Goal: Information Seeking & Learning: Learn about a topic

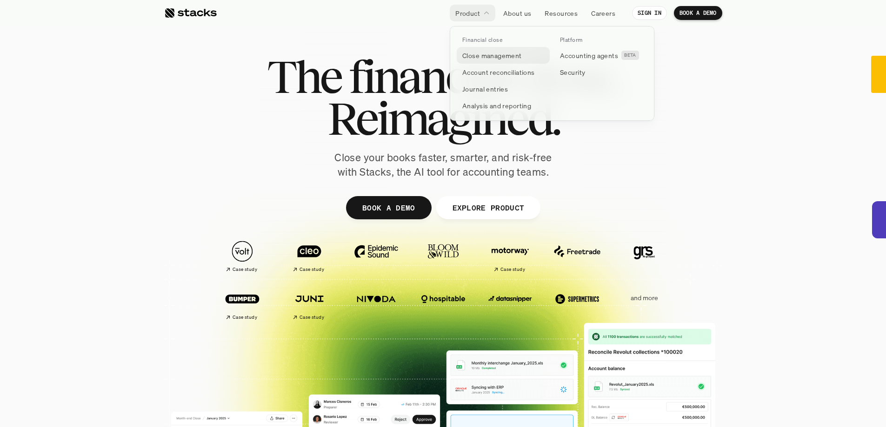
click at [492, 54] on p "Close management" at bounding box center [492, 56] width 60 height 10
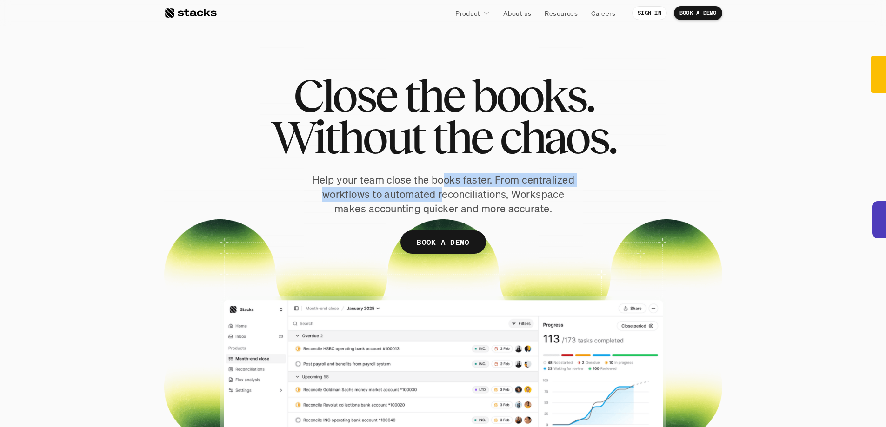
drag, startPoint x: 443, startPoint y: 184, endPoint x: 442, endPoint y: 201, distance: 17.7
click at [442, 201] on p "Help your team close the books faster. From centralized workflows to automated …" at bounding box center [443, 194] width 270 height 43
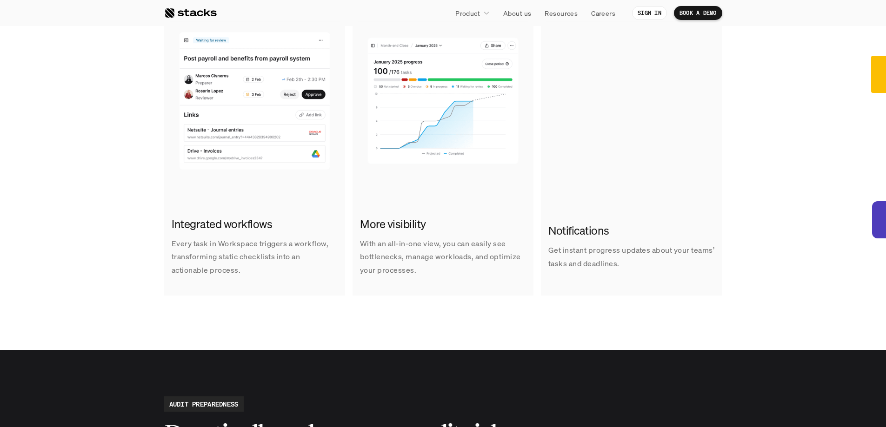
scroll to position [651, 0]
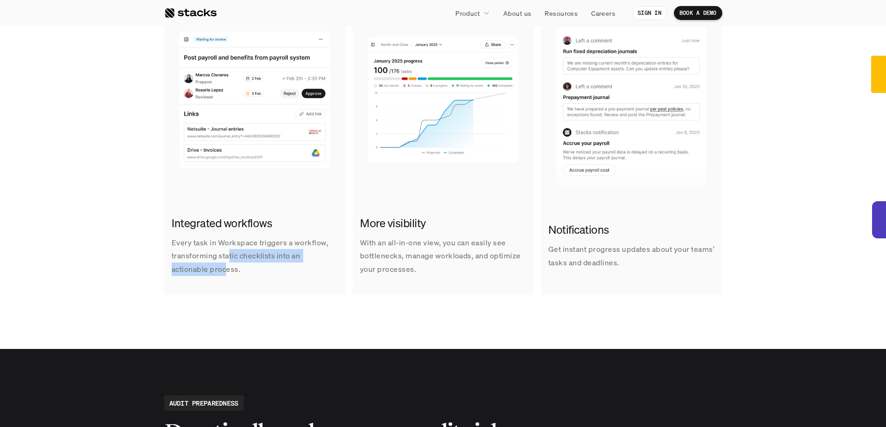
drag, startPoint x: 230, startPoint y: 257, endPoint x: 228, endPoint y: 268, distance: 11.2
click at [228, 268] on p "Every task in Workspace triggers a workflow, transforming static checklists int…" at bounding box center [255, 256] width 166 height 40
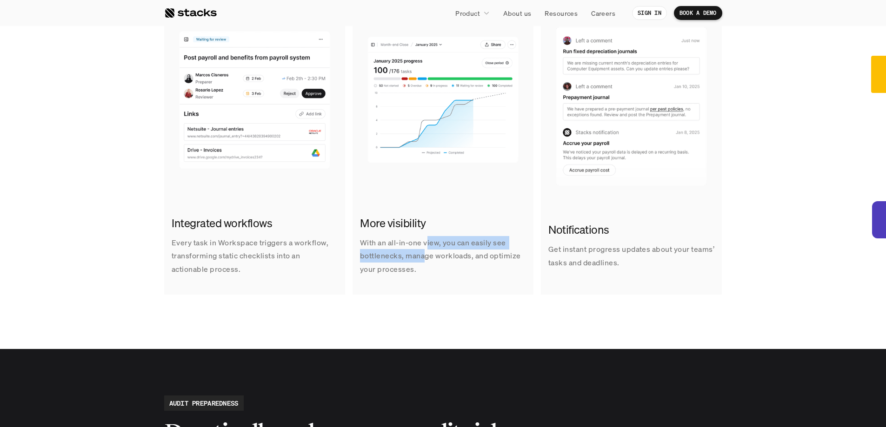
drag, startPoint x: 427, startPoint y: 253, endPoint x: 426, endPoint y: 259, distance: 5.6
click at [426, 259] on p "With an all-in-one view, you can easily see bottlenecks, manage workloads, and …" at bounding box center [443, 256] width 166 height 40
drag, startPoint x: 400, startPoint y: 265, endPoint x: 405, endPoint y: 240, distance: 25.0
click at [405, 240] on p "With an all-in-one view, you can easily see bottlenecks, manage workloads, and …" at bounding box center [443, 256] width 166 height 40
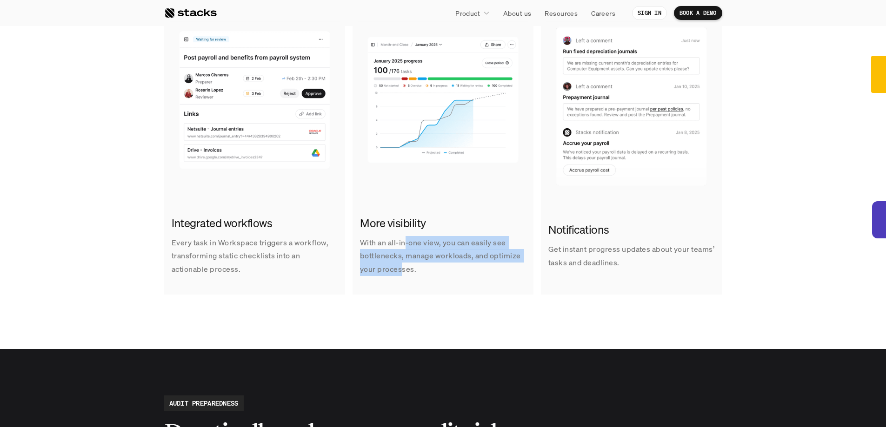
click at [405, 239] on p "With an all-in-one view, you can easily see bottlenecks, manage workloads, and …" at bounding box center [443, 256] width 166 height 40
drag, startPoint x: 411, startPoint y: 249, endPoint x: 410, endPoint y: 269, distance: 20.0
click at [410, 269] on p "With an all-in-one view, you can easily see bottlenecks, manage workloads, and …" at bounding box center [443, 256] width 166 height 40
drag, startPoint x: 410, startPoint y: 269, endPoint x: 411, endPoint y: 261, distance: 8.5
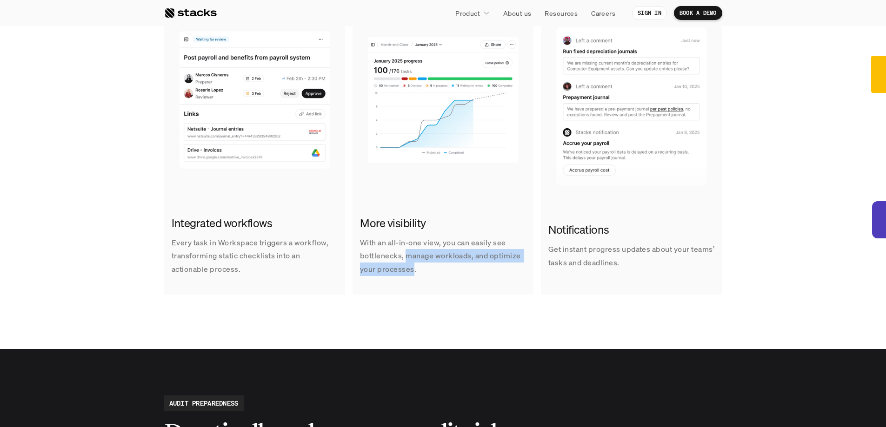
click at [411, 261] on p "With an all-in-one view, you can easily see bottlenecks, manage workloads, and …" at bounding box center [443, 256] width 166 height 40
